Goal: Information Seeking & Learning: Find contact information

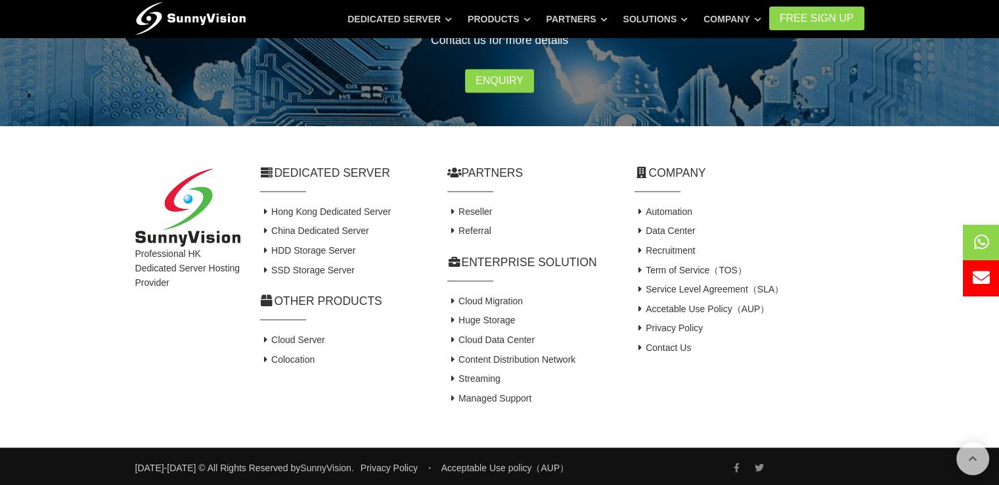
scroll to position [973, 0]
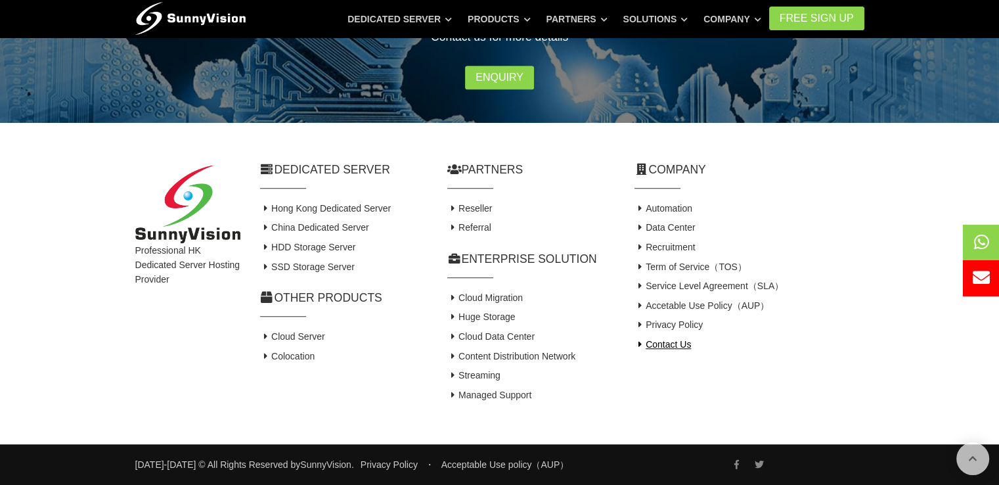
click at [654, 344] on link "Contact Us" at bounding box center [662, 344] width 57 height 11
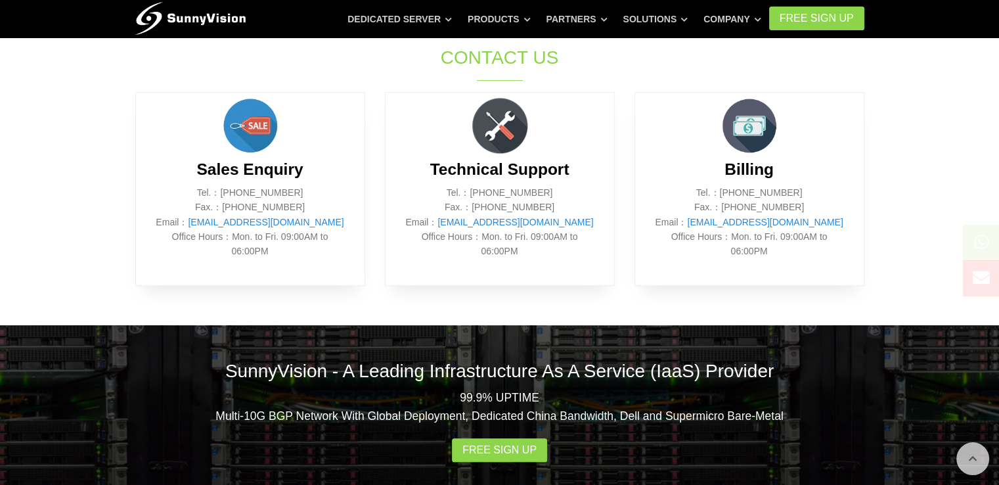
scroll to position [588, 0]
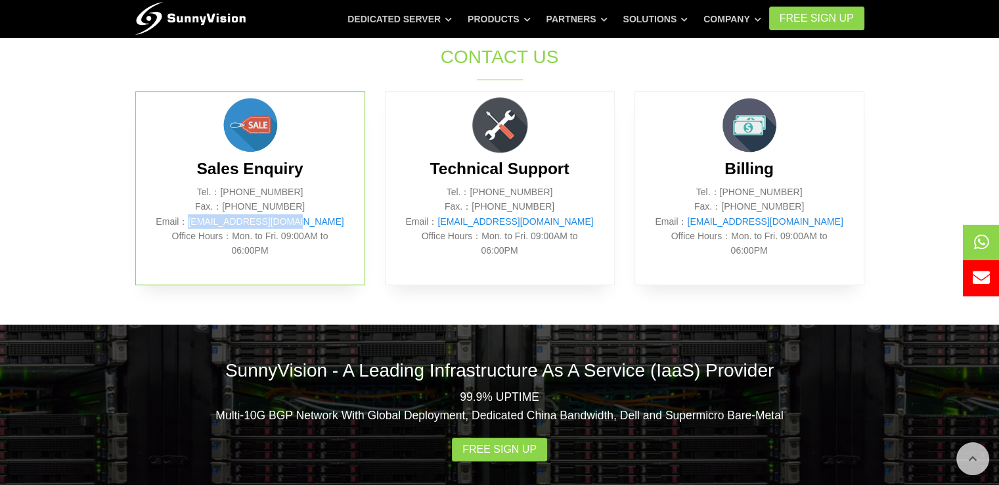
drag, startPoint x: 318, startPoint y: 219, endPoint x: 215, endPoint y: 221, distance: 102.5
click at [215, 221] on p "Tel.：(852) 2802 0308 Fax.：(852) 2802 0098 Email： sales@sunnyvision.com Office H…" at bounding box center [250, 222] width 189 height 74
copy link "sales@sunnyvision.com"
drag, startPoint x: 573, startPoint y: 217, endPoint x: 458, endPoint y: 226, distance: 115.2
click at [458, 227] on p "Tel.：(852) 2802 0308 Fax.：(852) 2802 0098 Email： support@sunnyvision.com Office…" at bounding box center [499, 222] width 189 height 74
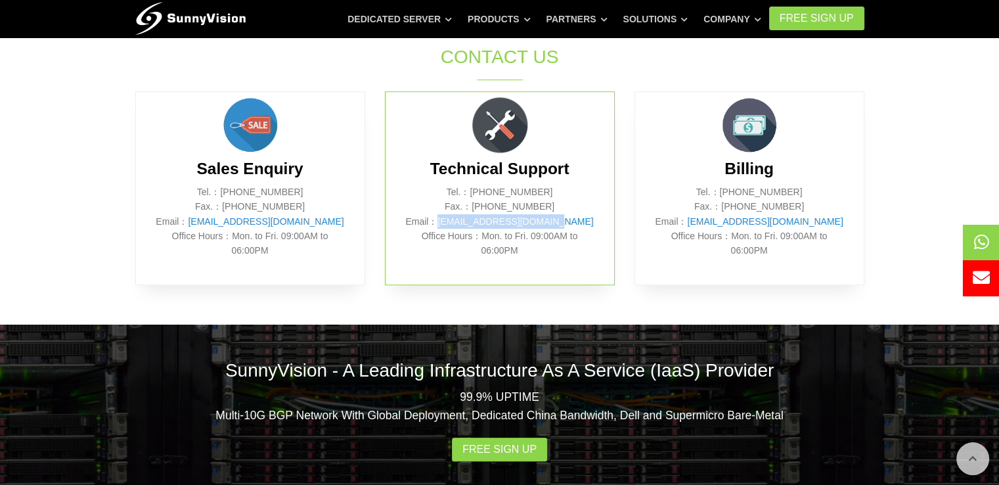
copy link "support@sunnyvision.com"
drag, startPoint x: 819, startPoint y: 221, endPoint x: 714, endPoint y: 224, distance: 105.1
click at [714, 224] on p "Tel.：(852) 2802 0308 Fax.：(852) 2802 0098 Email： billing@sunnyvision.com Office…" at bounding box center [749, 222] width 189 height 74
copy link "billing@sunnyvision.com"
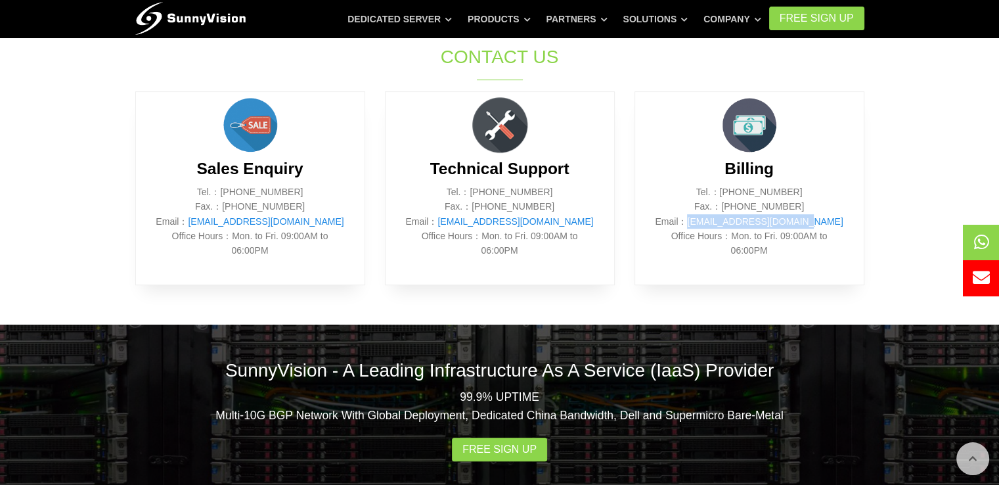
copy link "billing@sunnyvision.com"
click at [793, 190] on p "Tel.：(852) 2802 0308 Fax.：(852) 2802 0098 Email： billing@sunnyvision.com Office…" at bounding box center [749, 222] width 189 height 74
copy p "Tel.：(852) 2802 0308"
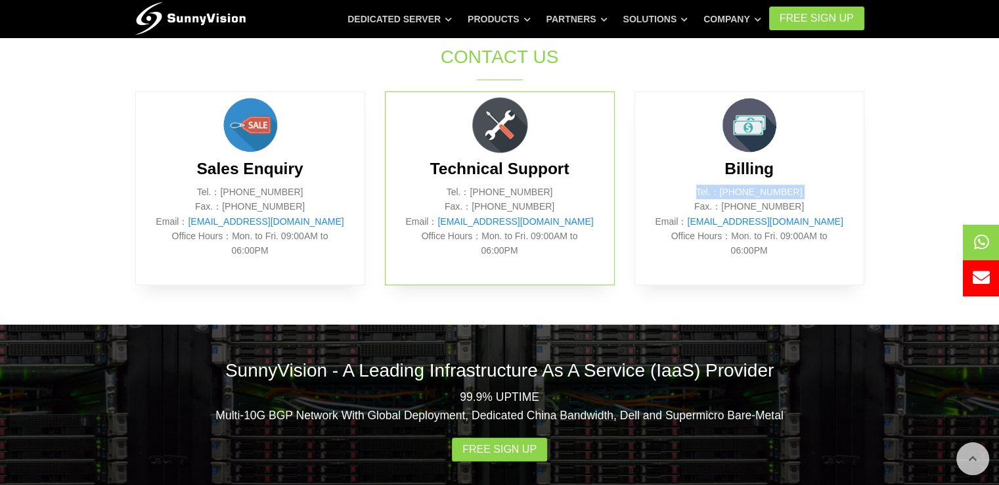
drag, startPoint x: 542, startPoint y: 190, endPoint x: 475, endPoint y: 187, distance: 67.0
click at [475, 187] on p "Tel.：(852) 2802 0308 Fax.：(852) 2802 0098 Email： support@sunnyvision.com Office…" at bounding box center [499, 222] width 189 height 74
copy p "(852) 2802 0308"
drag, startPoint x: 295, startPoint y: 190, endPoint x: 228, endPoint y: 190, distance: 66.3
click at [228, 190] on p "Tel.：(852) 2802 0308 Fax.：(852) 2802 0098 Email： sales@sunnyvision.com Office H…" at bounding box center [250, 222] width 189 height 74
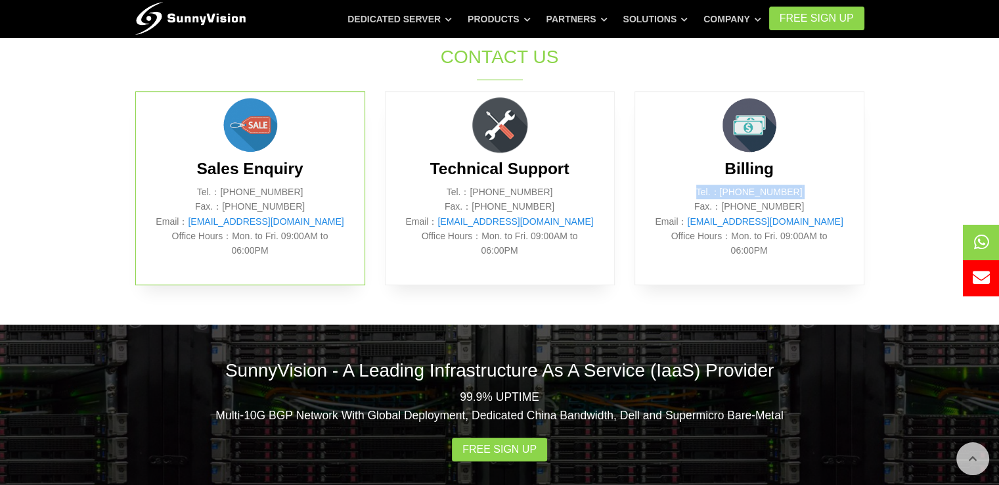
copy p "(852) 2802 0308"
